Goal: Transaction & Acquisition: Subscribe to service/newsletter

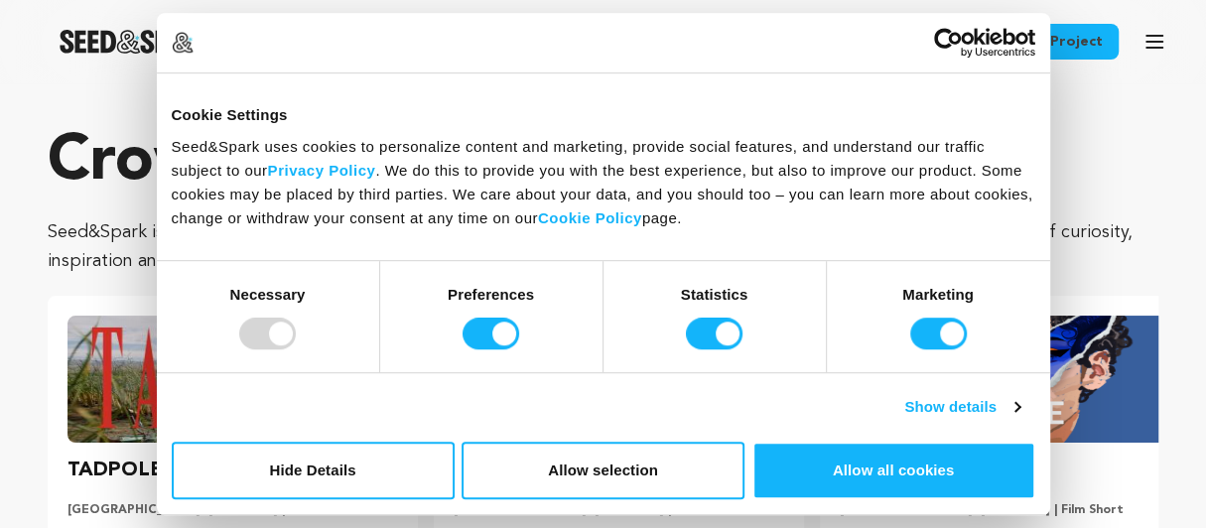
click at [0, 96] on section "Crowdfunding stories that matter . Seed&Spark is where creators and audiences w…" at bounding box center [603, 454] width 1206 height 743
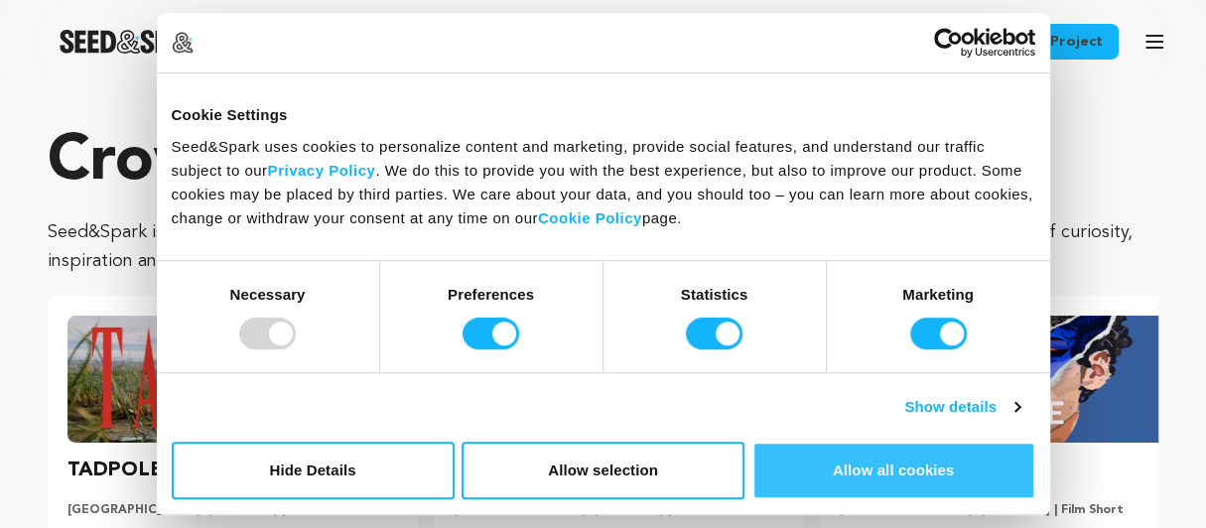
click at [845, 468] on button "Allow all cookies" at bounding box center [893, 471] width 283 height 58
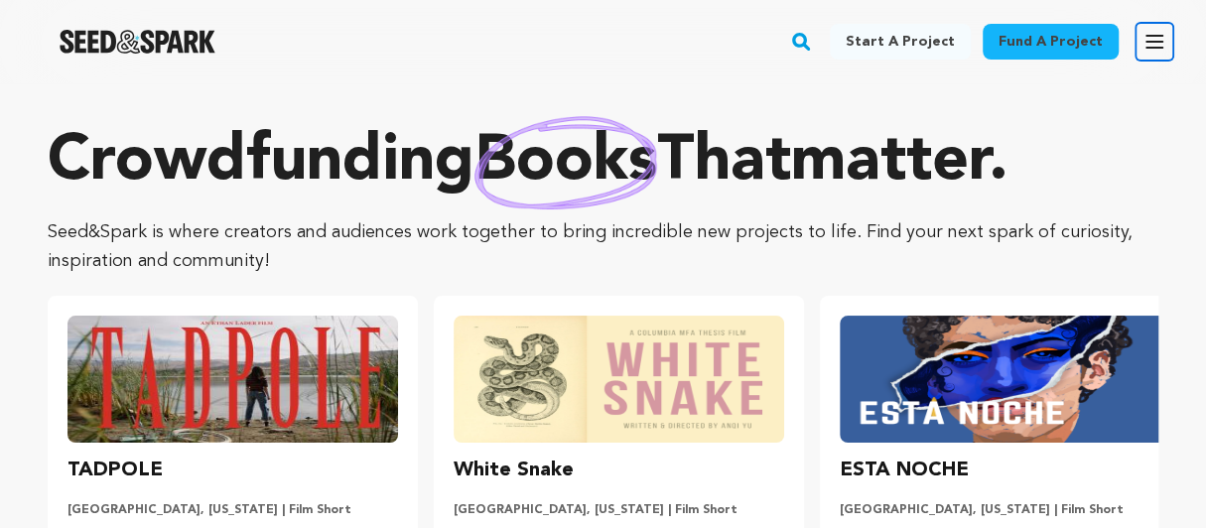
click at [1155, 42] on icon "button" at bounding box center [1154, 42] width 16 height 12
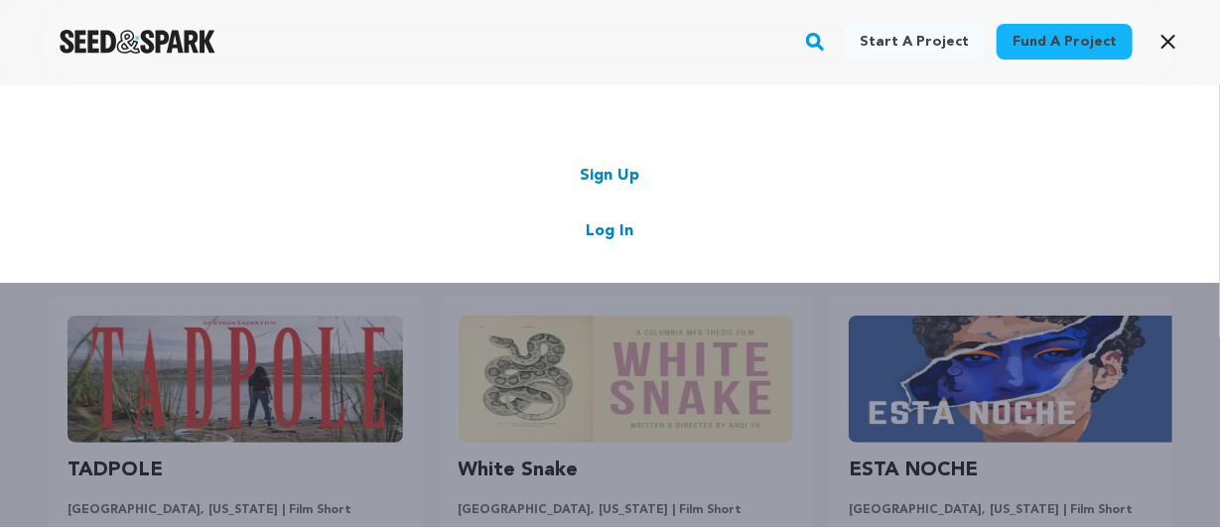
click at [827, 41] on rect "button" at bounding box center [815, 42] width 24 height 24
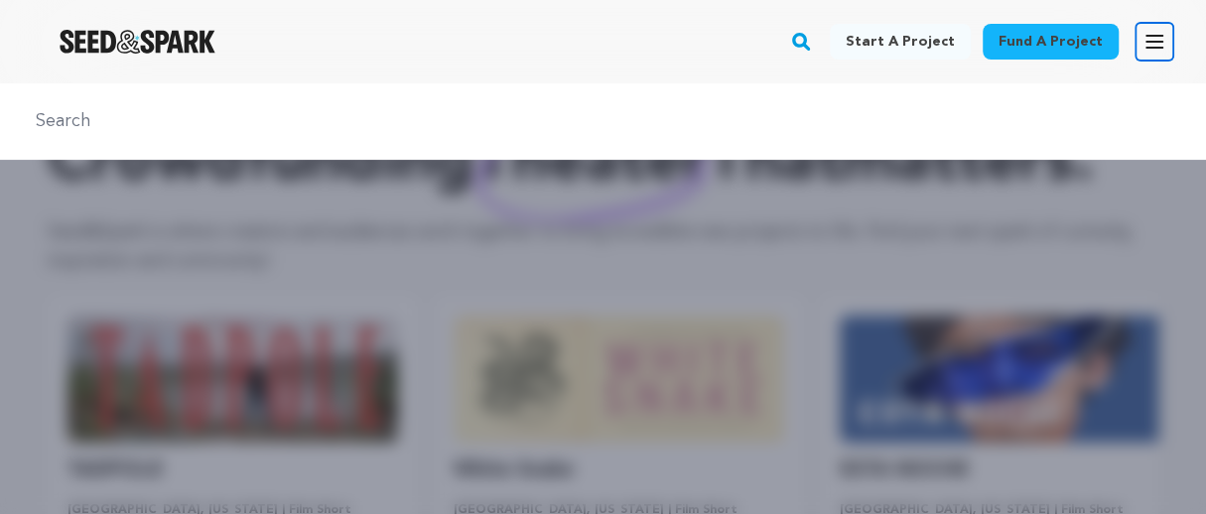
click at [1155, 40] on icon "button" at bounding box center [1154, 42] width 24 height 24
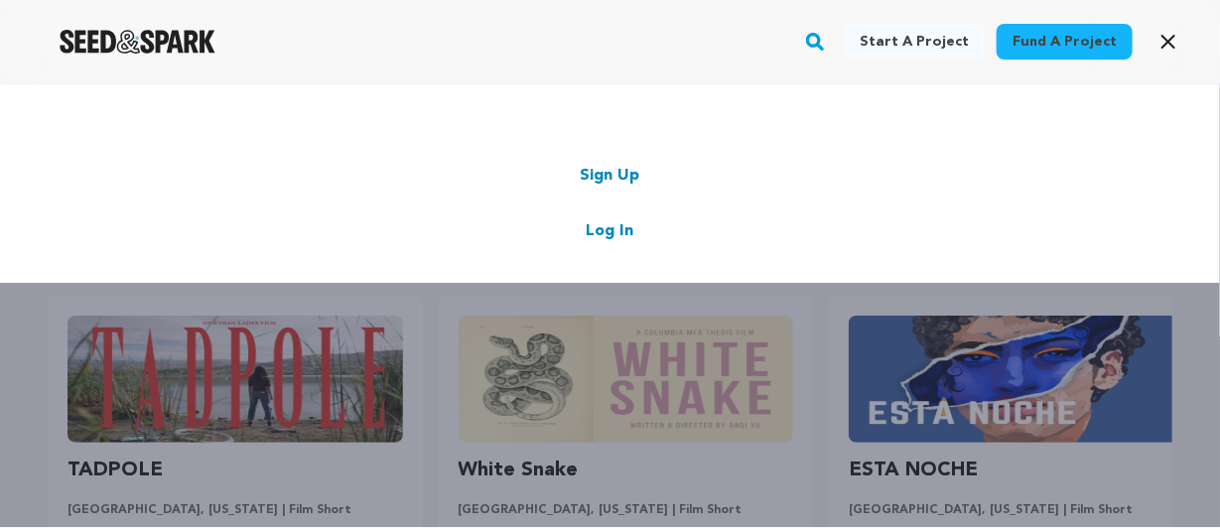
click at [607, 178] on link "Sign Up" at bounding box center [611, 176] width 60 height 24
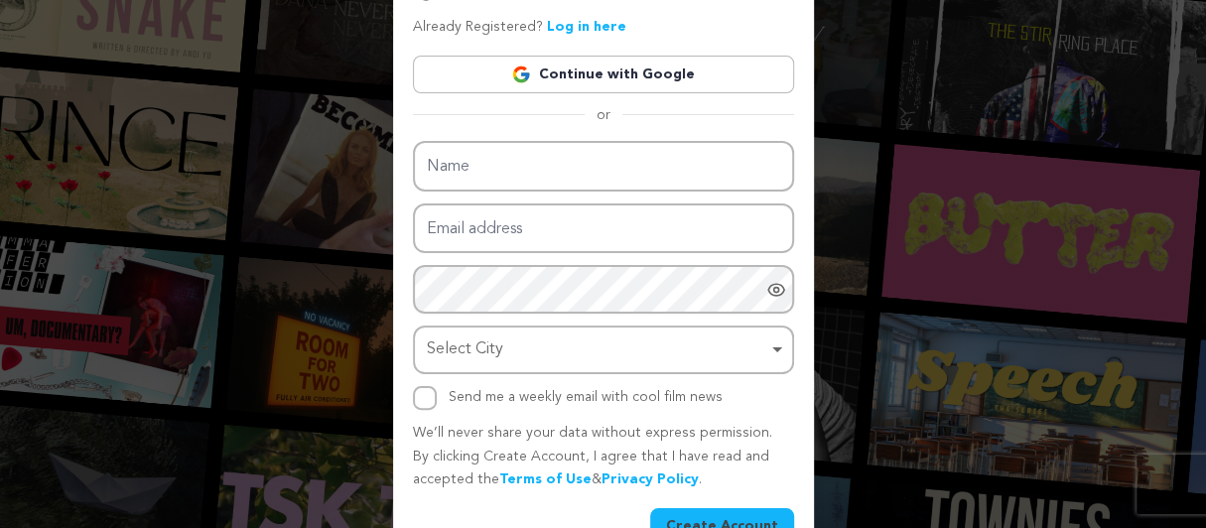
scroll to position [165, 0]
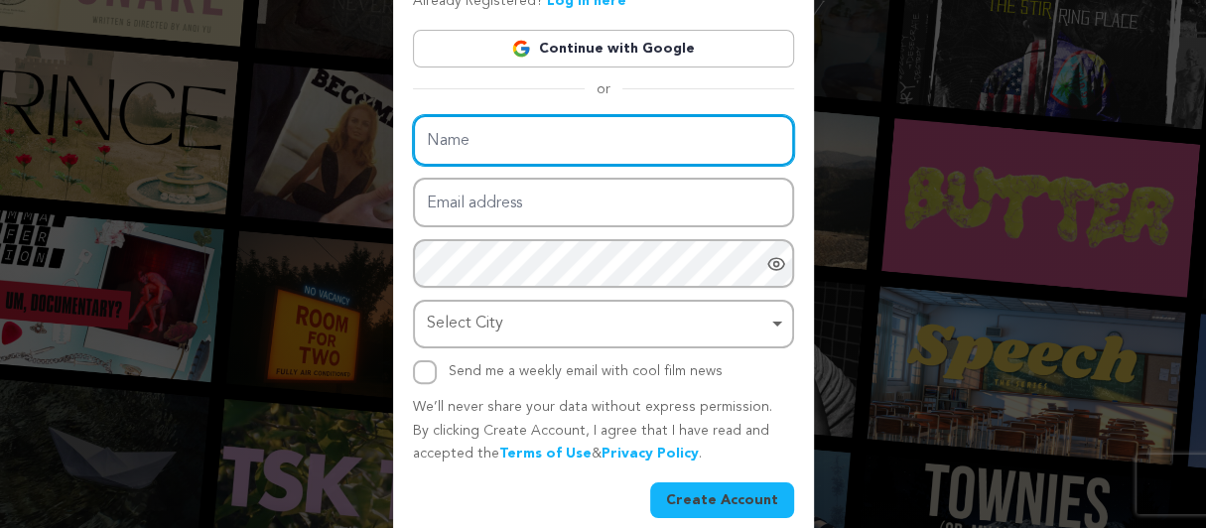
click at [430, 144] on input "Name" at bounding box center [603, 140] width 381 height 51
type input "B"
click at [429, 136] on input "Name" at bounding box center [603, 140] width 381 height 51
type input "Brian Courtney"
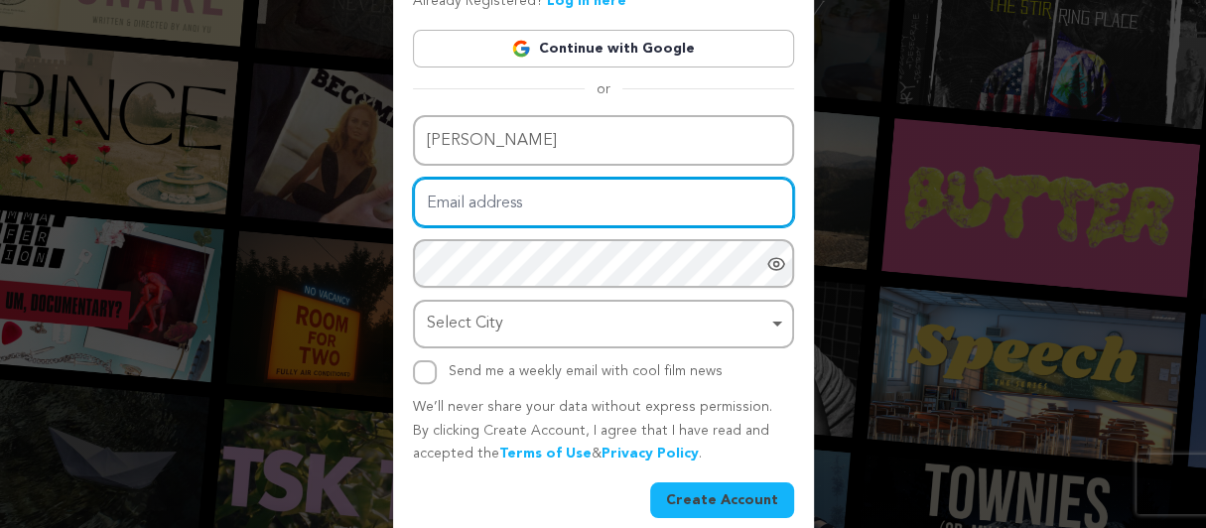
click at [429, 200] on input "Email address" at bounding box center [603, 203] width 381 height 51
type input "[EMAIL_ADDRESS][DOMAIN_NAME]"
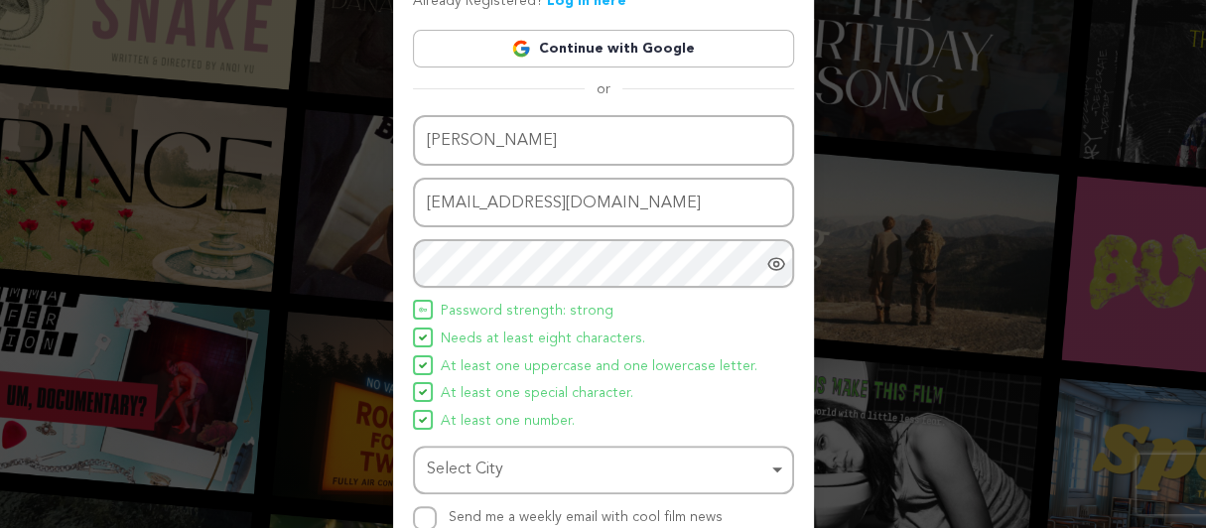
click at [773, 261] on icon "Show password as plain text. Warning: this will display your password on the sc…" at bounding box center [775, 263] width 5 height 5
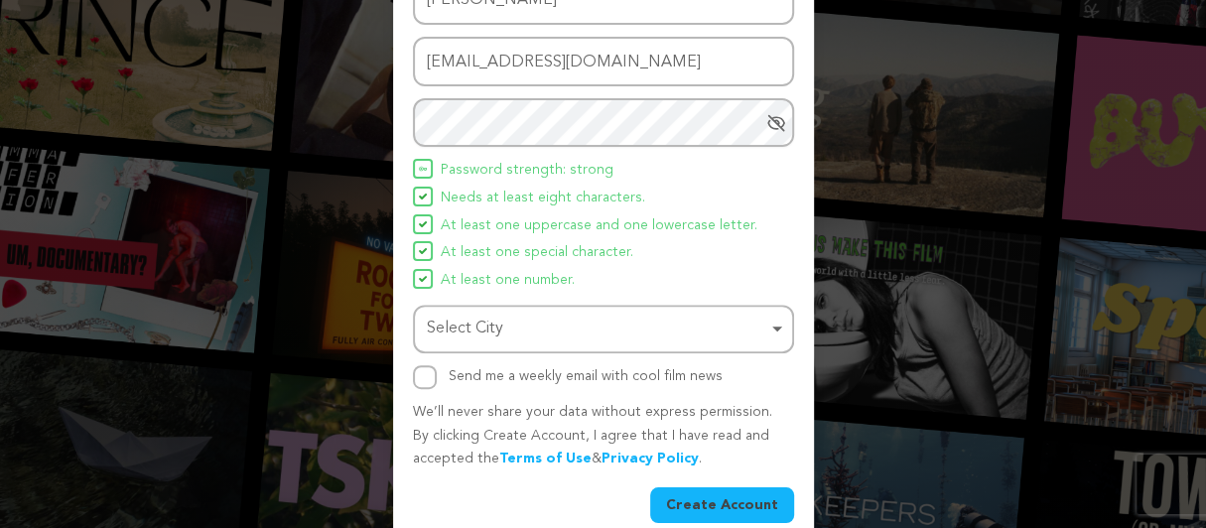
scroll to position [331, 0]
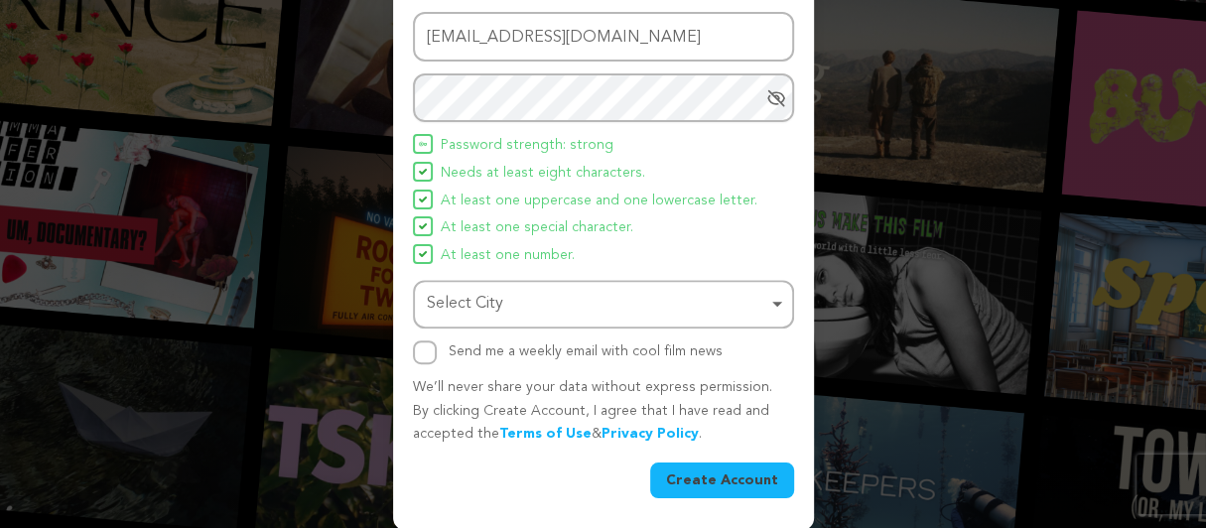
click at [775, 298] on div "Select City Remove item" at bounding box center [603, 304] width 361 height 37
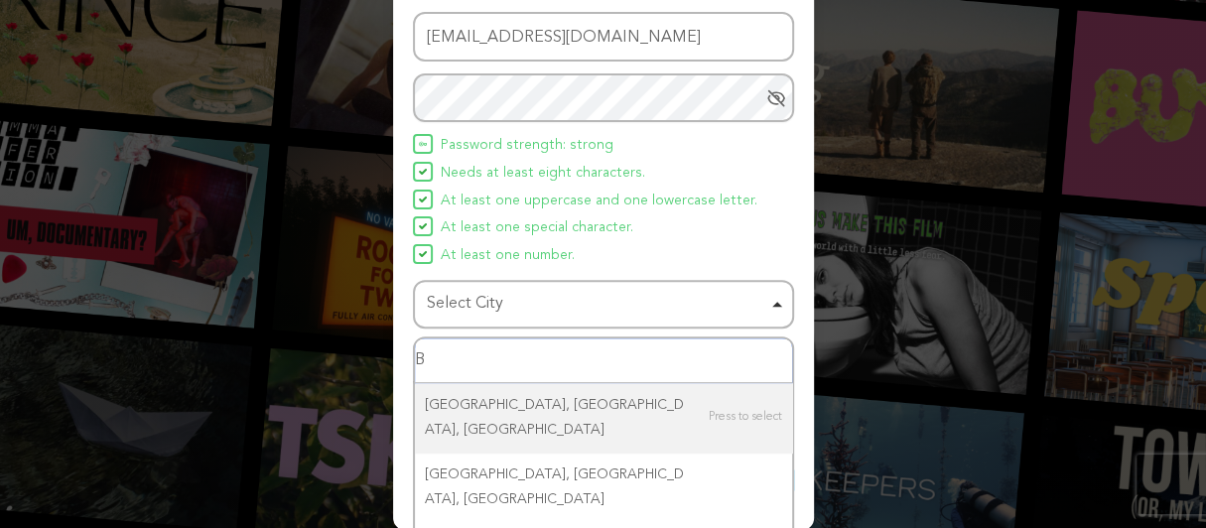
type input "Bo"
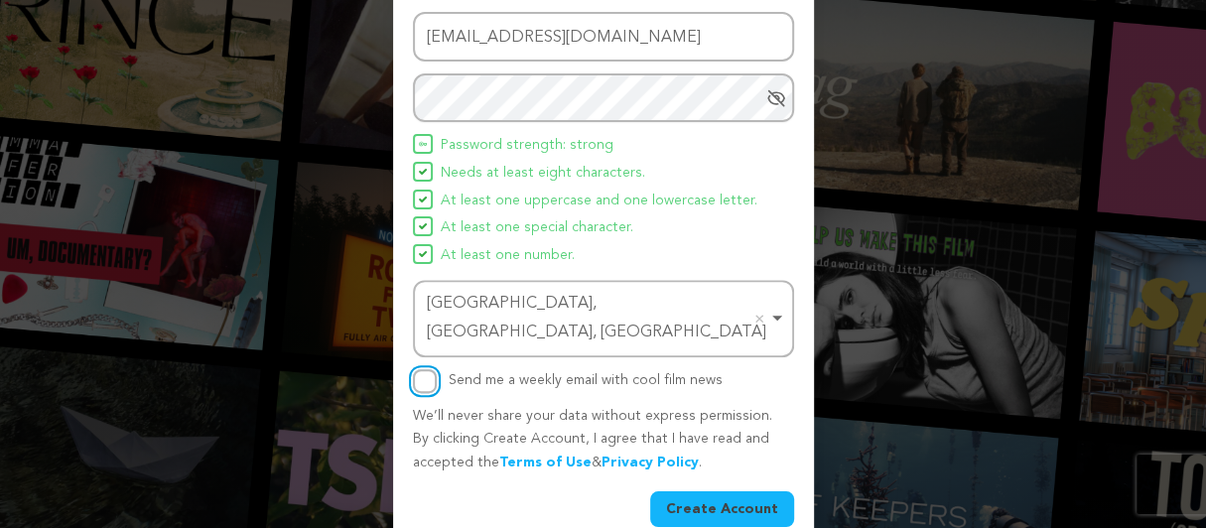
click at [422, 369] on input "Send me a weekly email with cool film news" at bounding box center [425, 381] width 24 height 24
checkbox input "true"
click at [717, 491] on button "Create Account" at bounding box center [722, 509] width 144 height 36
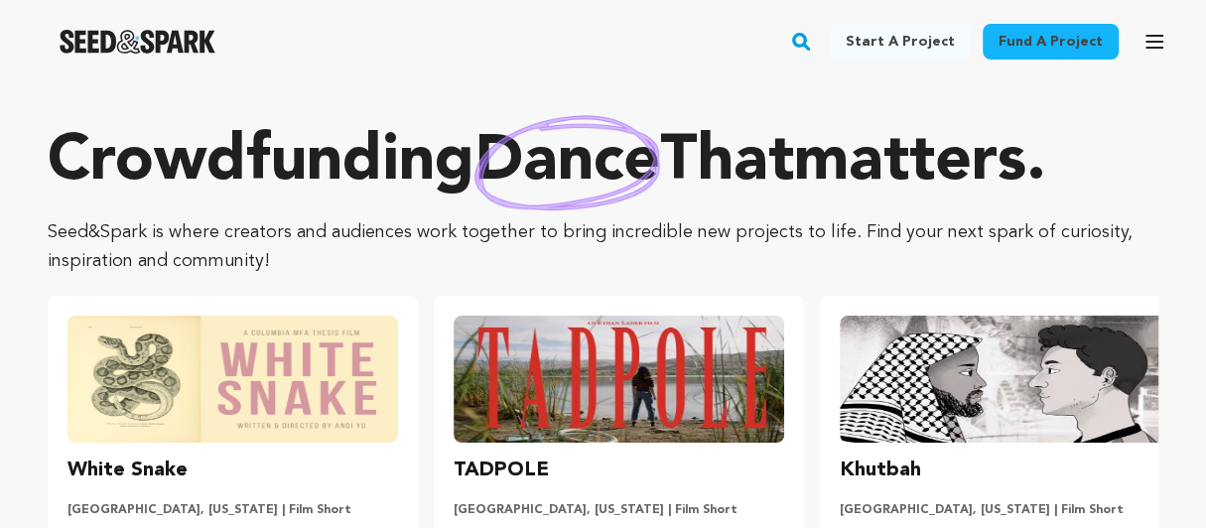
click at [293, 144] on p "Crowdfunding dance that matters ." at bounding box center [603, 162] width 1111 height 79
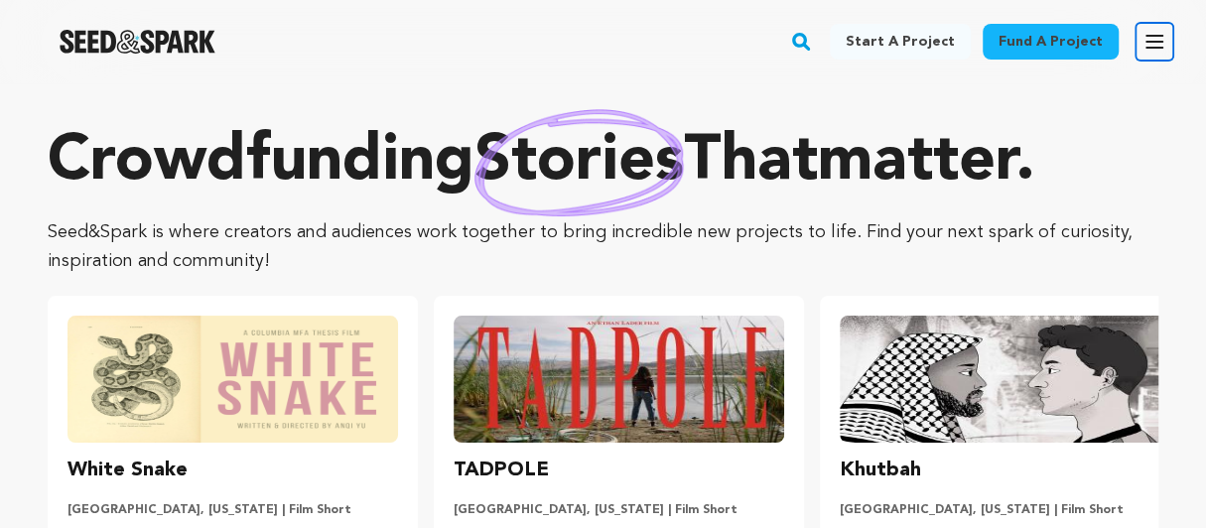
click at [1150, 34] on icon "button" at bounding box center [1154, 42] width 24 height 24
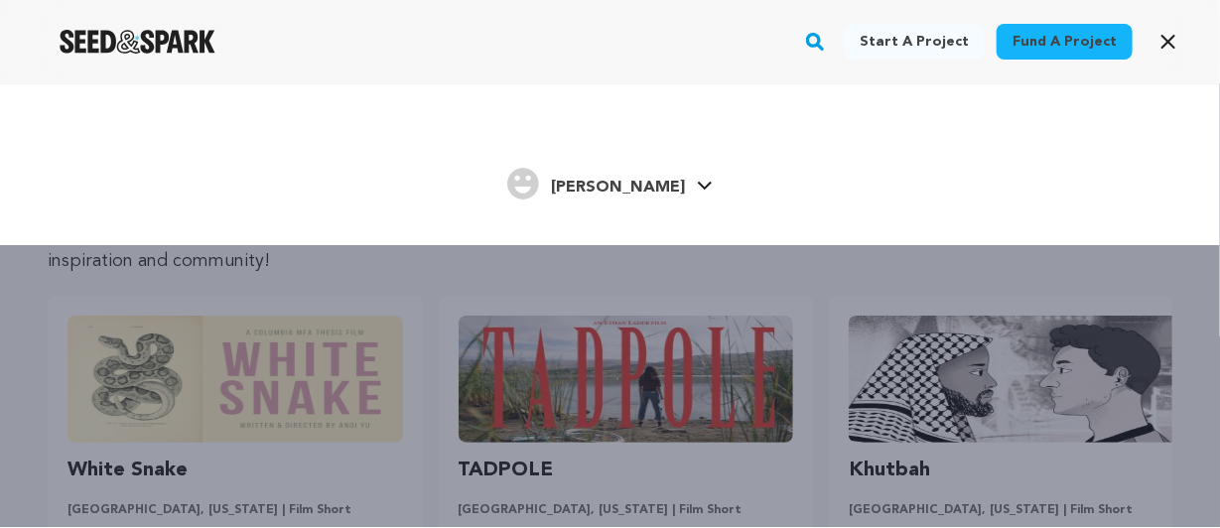
click at [1147, 33] on div "Fund a project Start a project Search" at bounding box center [594, 42] width 1188 height 52
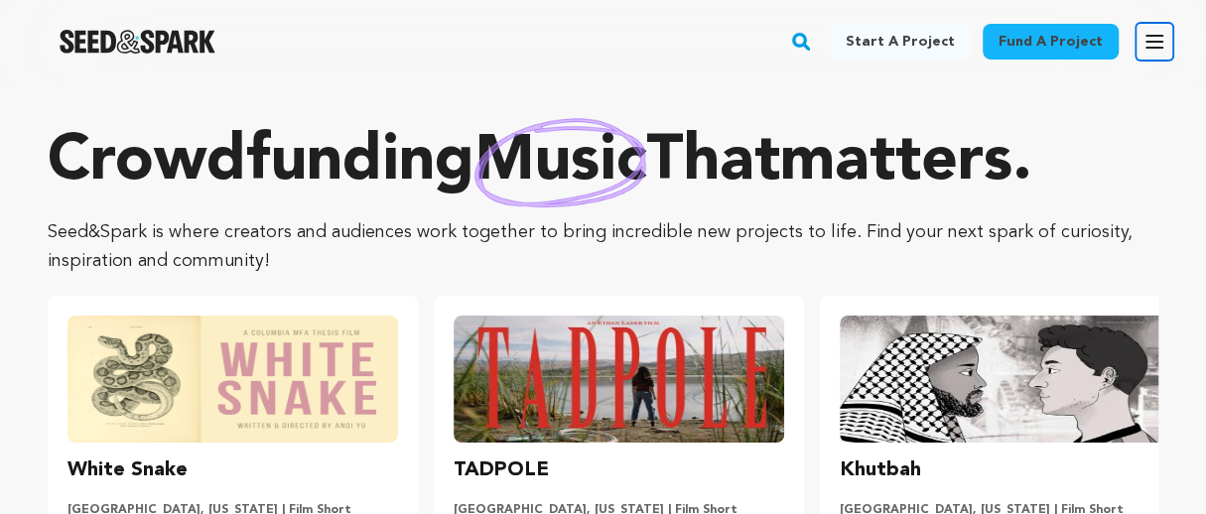
click at [1164, 35] on icon "button" at bounding box center [1154, 42] width 24 height 24
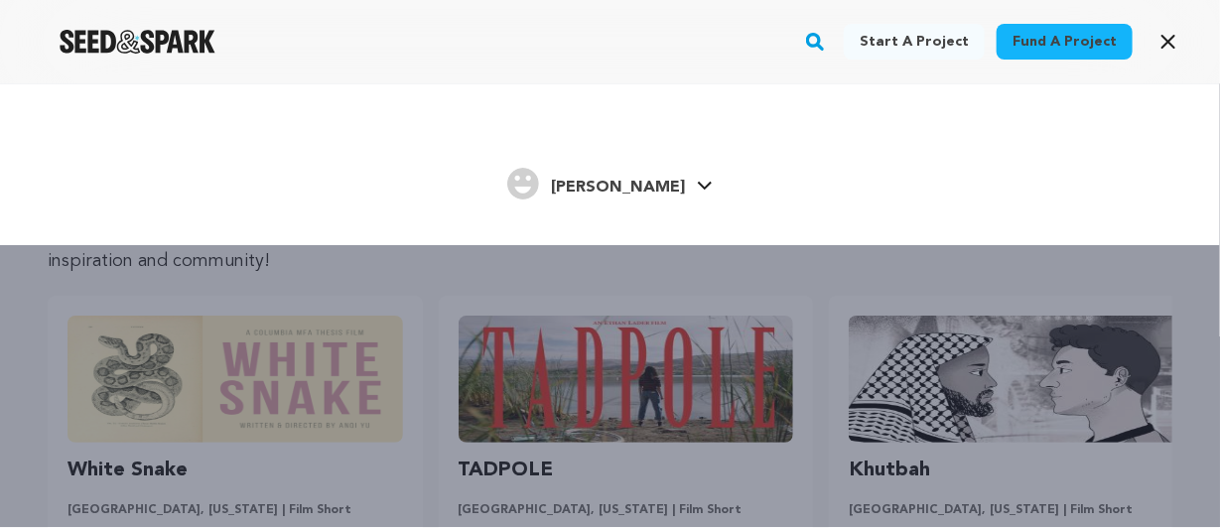
click at [697, 182] on icon at bounding box center [705, 186] width 16 height 10
click at [697, 188] on icon at bounding box center [705, 186] width 16 height 10
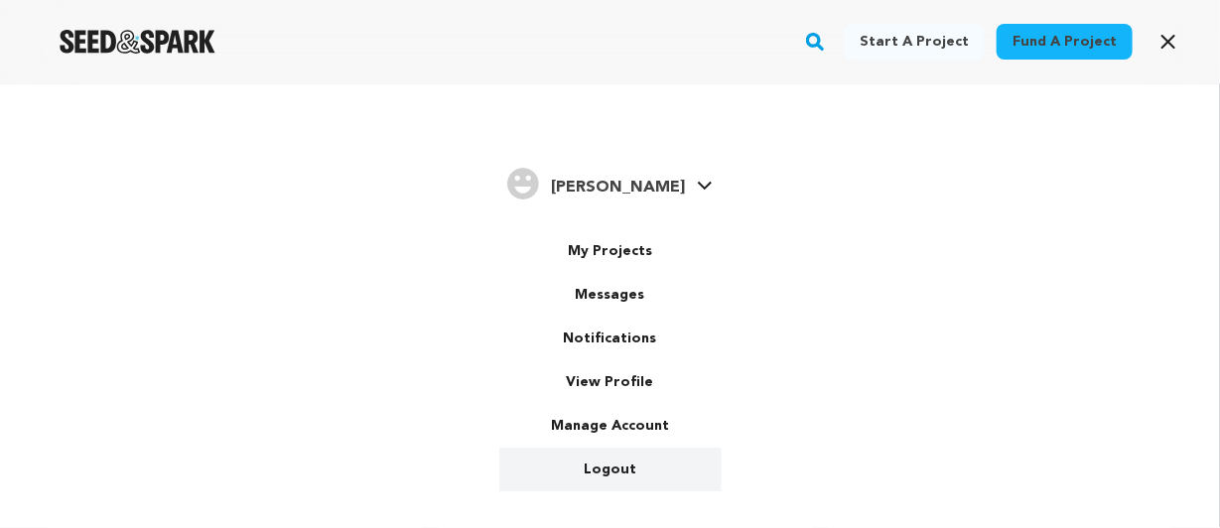
click at [608, 468] on link "Logout" at bounding box center [610, 470] width 222 height 44
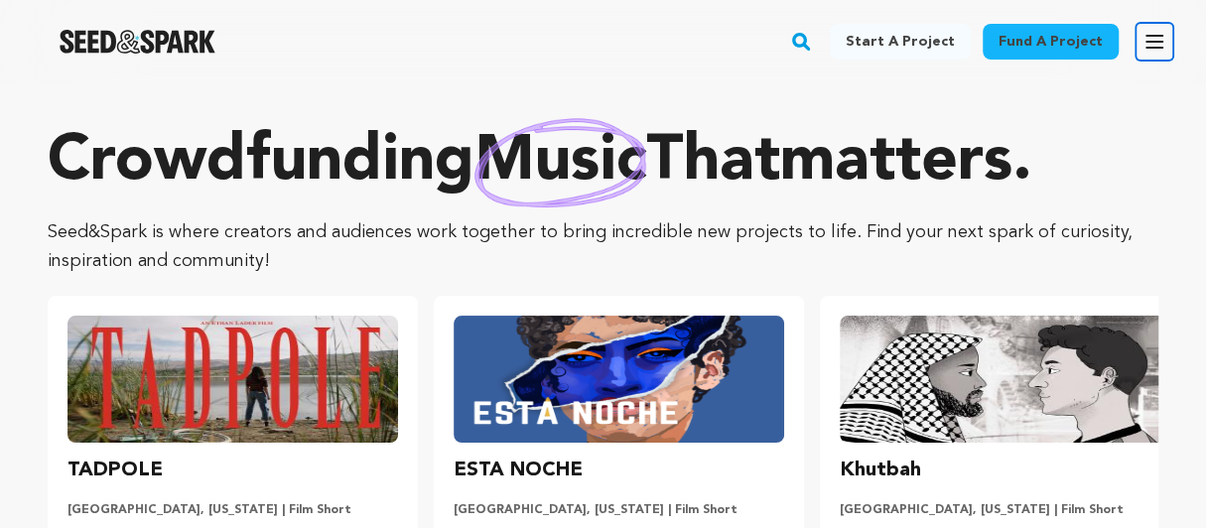
click at [1153, 40] on icon "button" at bounding box center [1154, 42] width 24 height 24
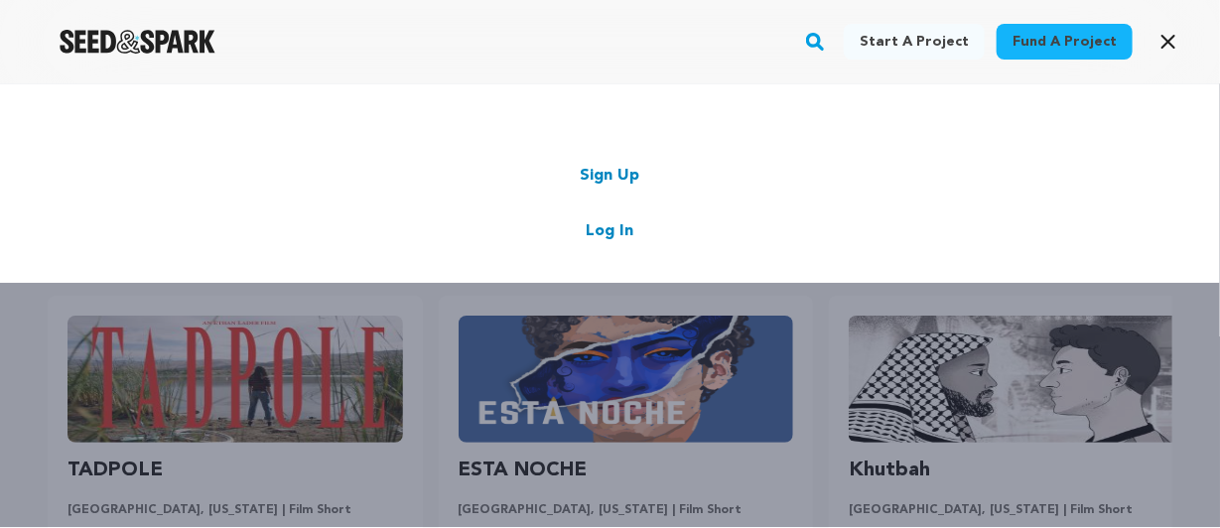
drag, startPoint x: 675, startPoint y: 5, endPoint x: 668, endPoint y: 37, distance: 32.5
click at [675, 5] on div "Fund a project Start a project Search Login Sign up Start a project" at bounding box center [610, 41] width 1220 height 83
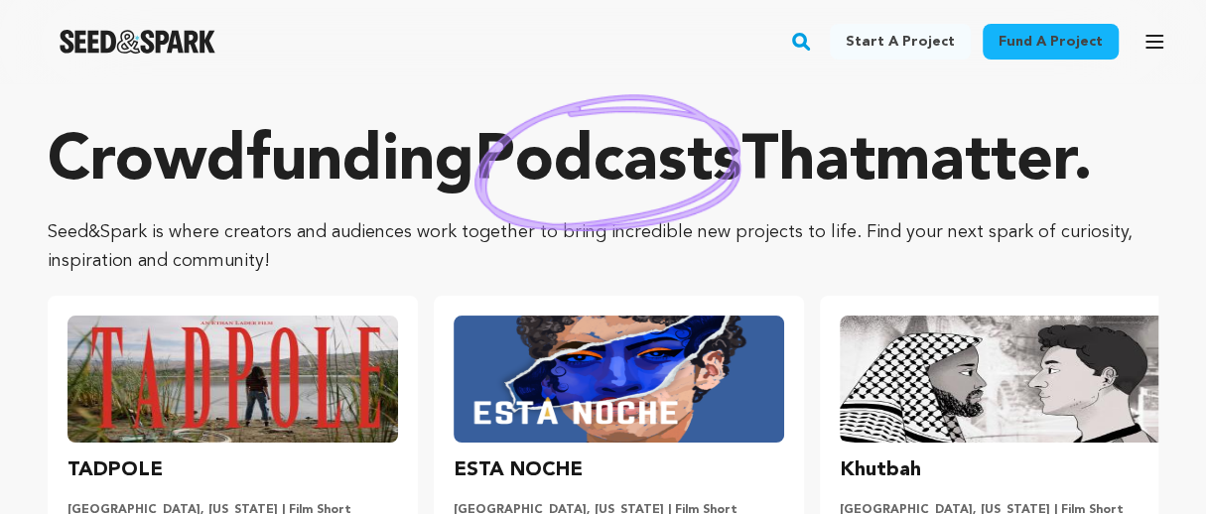
click at [366, 106] on section "Crowdfunding podcasts that matter . Seed&Spark is where creators and audiences …" at bounding box center [603, 454] width 1206 height 743
